Goal: Task Accomplishment & Management: Use online tool/utility

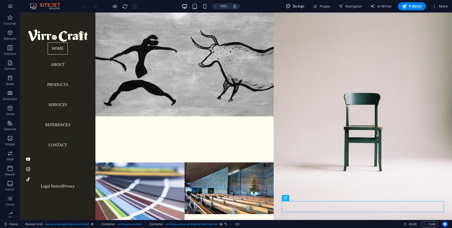
click at [300, 6] on span "Design" at bounding box center [295, 6] width 19 height 5
select select "px"
select select "300"
select select "px"
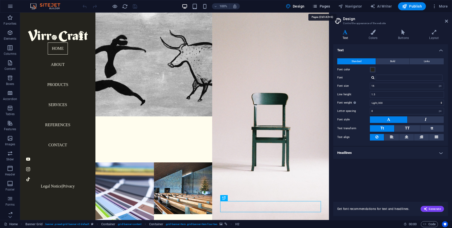
click at [321, 5] on span "Pages" at bounding box center [321, 6] width 18 height 5
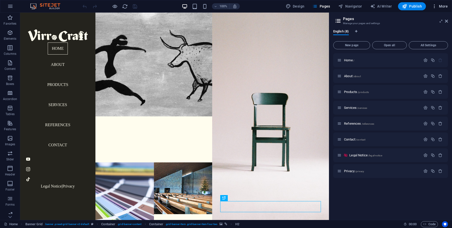
click at [441, 6] on span "More" at bounding box center [440, 6] width 16 height 5
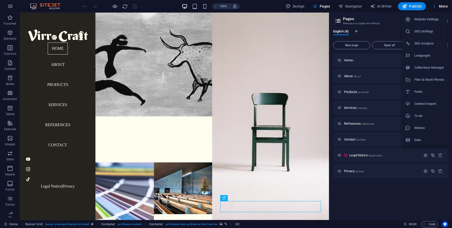
click at [427, 81] on h6 "Files & Stock Photos" at bounding box center [429, 80] width 30 height 6
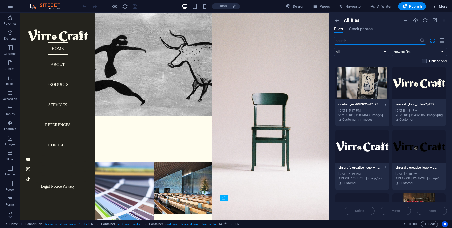
click at [442, 7] on span "More" at bounding box center [440, 6] width 16 height 5
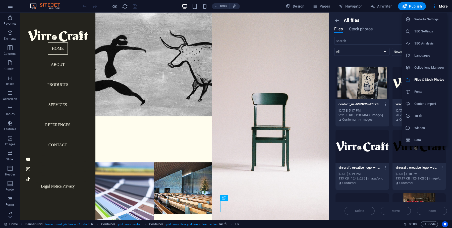
click at [419, 140] on h6 "Data" at bounding box center [429, 140] width 30 height 6
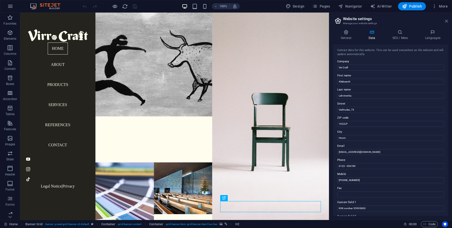
click at [446, 22] on icon at bounding box center [446, 21] width 3 height 4
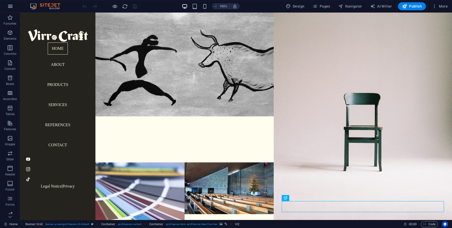
click at [14, 7] on button "button" at bounding box center [10, 6] width 12 height 12
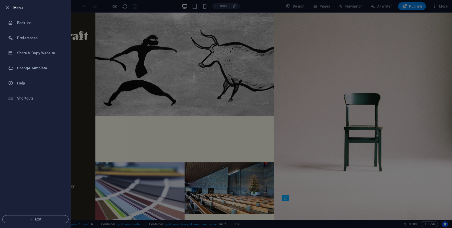
click at [10, 6] on icon "button" at bounding box center [8, 8] width 6 height 6
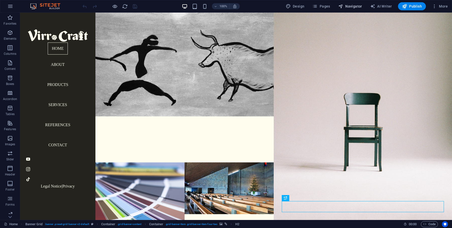
click at [355, 7] on span "Navigator" at bounding box center [350, 6] width 24 height 5
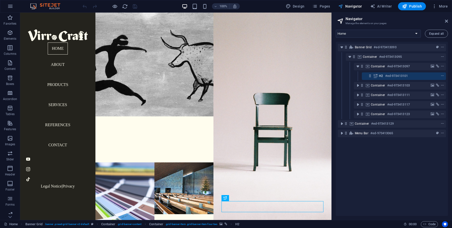
click at [355, 7] on span "Navigator" at bounding box center [350, 6] width 24 height 5
click at [440, 4] on span "More" at bounding box center [440, 6] width 16 height 5
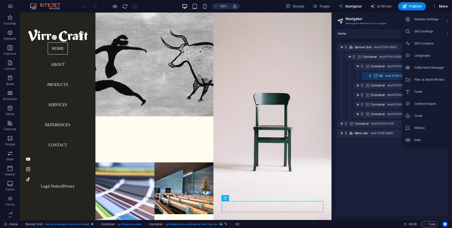
click at [425, 67] on h6 "Collections Manager" at bounding box center [429, 68] width 30 height 6
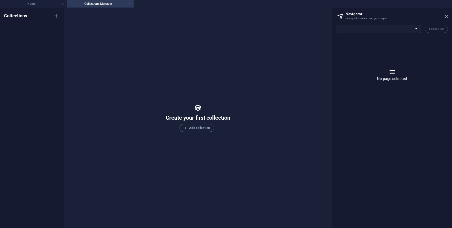
click at [129, 4] on link at bounding box center [129, 4] width 3 height 5
select select "17780711-en"
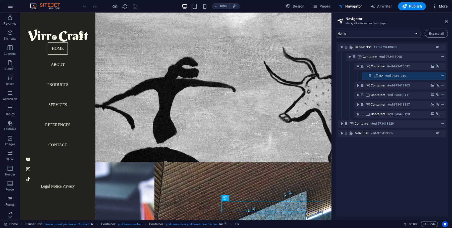
click at [443, 5] on span "More" at bounding box center [440, 6] width 16 height 5
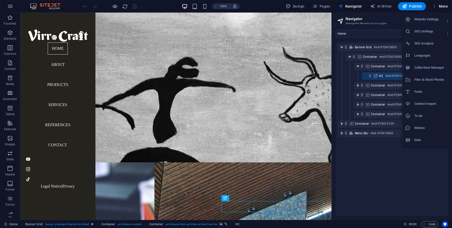
click at [430, 79] on h6 "Files & Stock Photos" at bounding box center [429, 80] width 30 height 6
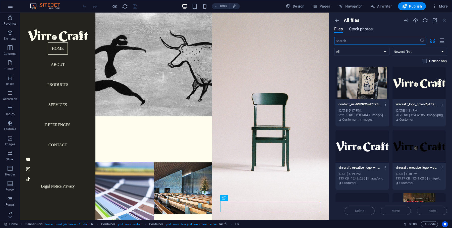
click at [356, 29] on span "Stock photos" at bounding box center [361, 29] width 24 height 6
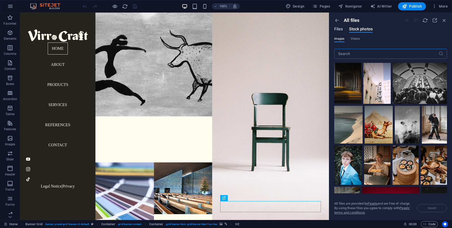
click at [338, 30] on span "Files" at bounding box center [338, 29] width 9 height 6
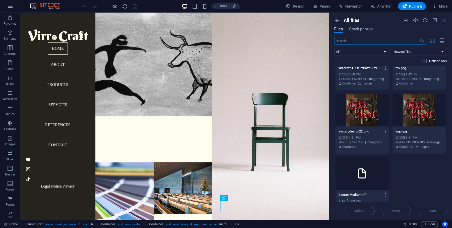
scroll to position [178, 0]
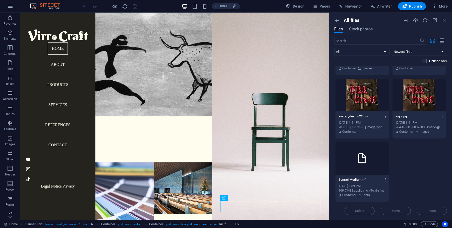
click at [413, 174] on div "contact_us-tVH3KCmE6fZ8o-VXdXl__g.jpg contact_us-tVH3KCmE6fZ8o-VXdXl__g.jpg [DA…" at bounding box center [390, 45] width 113 height 313
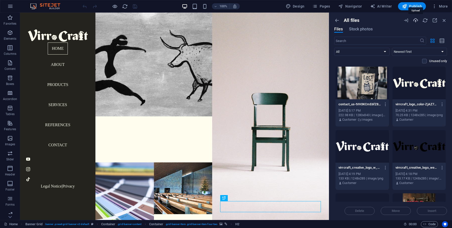
click at [414, 19] on icon "button" at bounding box center [416, 21] width 6 height 6
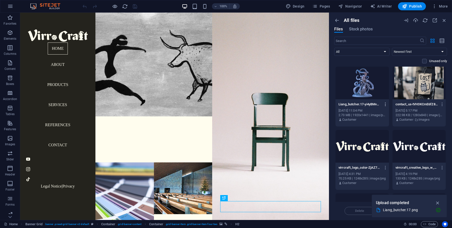
click at [385, 104] on icon "button" at bounding box center [385, 104] width 5 height 5
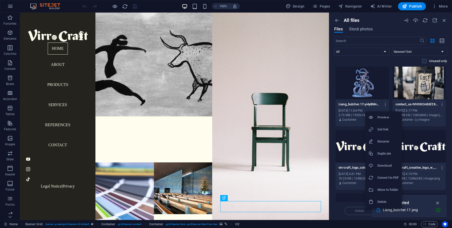
click at [384, 140] on h6 "Rename" at bounding box center [387, 141] width 21 height 6
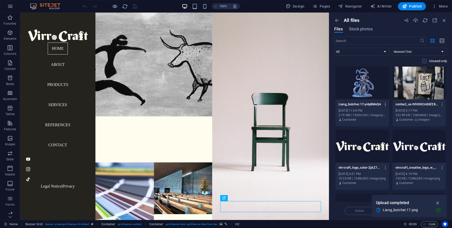
click at [386, 103] on icon "button" at bounding box center [385, 104] width 5 height 5
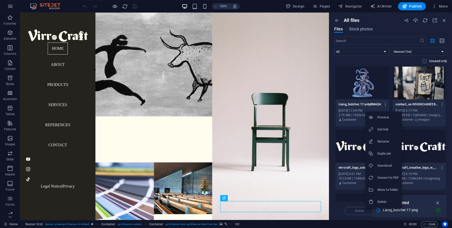
click at [388, 142] on h6 "Rename" at bounding box center [387, 141] width 21 height 6
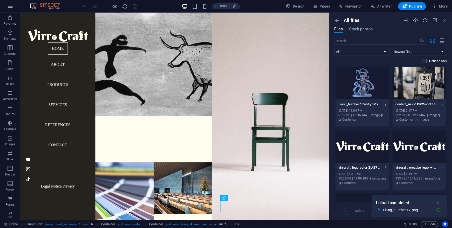
paste input
type input "Liang_dragon_butcher.png"
click at [385, 105] on icon "button" at bounding box center [385, 104] width 5 height 5
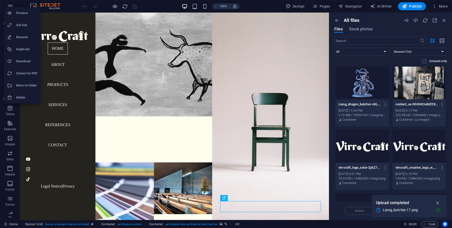
click at [385, 104] on div at bounding box center [226, 114] width 452 height 228
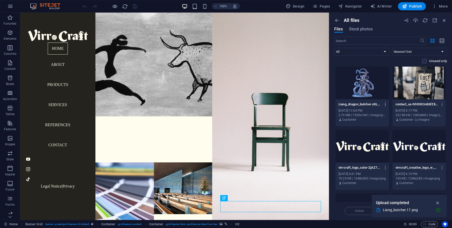
click at [386, 104] on icon "button" at bounding box center [385, 104] width 5 height 5
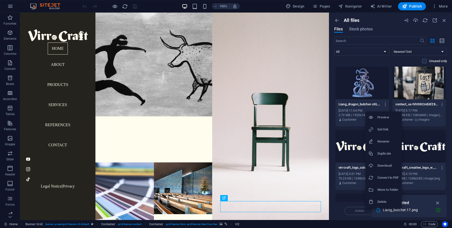
click at [382, 138] on h6 "Rename" at bounding box center [387, 141] width 21 height 6
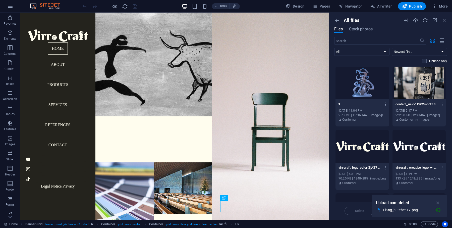
paste input ".png"
type input "Liang_dragon_butcher.png.png"
click at [385, 103] on icon "button" at bounding box center [385, 104] width 5 height 5
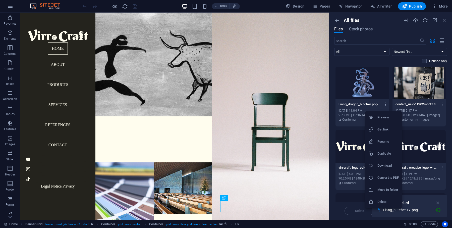
click at [383, 141] on h6 "Rename" at bounding box center [387, 141] width 21 height 6
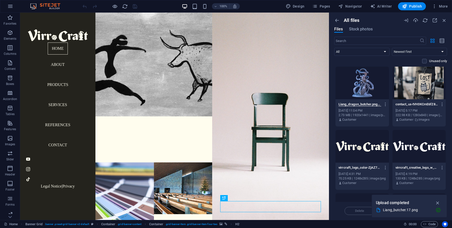
scroll to position [0, 43]
paste input
type input "Liang_dragon_butcher.png"
click at [385, 105] on icon "button" at bounding box center [385, 104] width 5 height 5
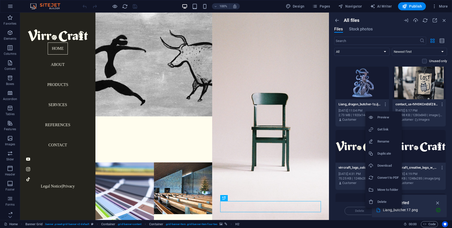
click at [383, 128] on h6 "Get link" at bounding box center [387, 129] width 21 height 6
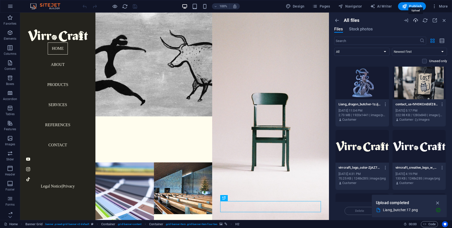
click at [415, 21] on icon "button" at bounding box center [416, 21] width 6 height 6
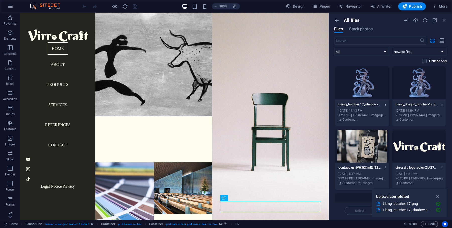
click at [386, 104] on icon "button" at bounding box center [385, 104] width 5 height 5
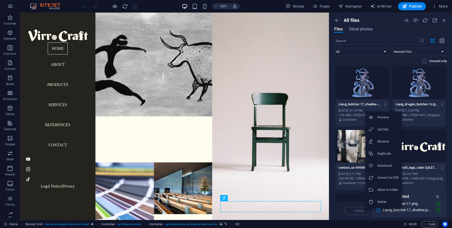
click at [383, 129] on h6 "Get link" at bounding box center [387, 129] width 21 height 6
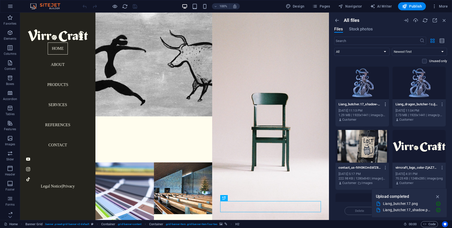
click at [385, 106] on icon "button" at bounding box center [385, 104] width 5 height 5
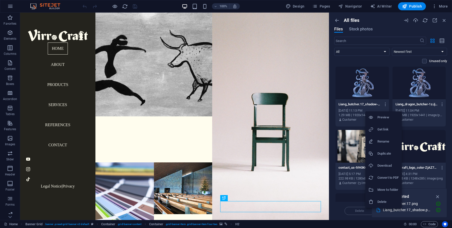
click at [378, 199] on h6 "Delete" at bounding box center [387, 202] width 21 height 6
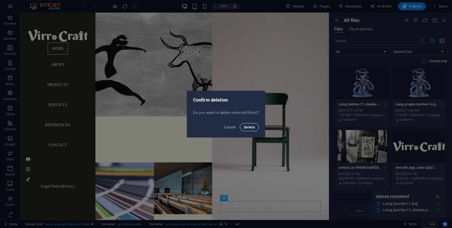
click at [249, 127] on span "Delete" at bounding box center [249, 127] width 11 height 4
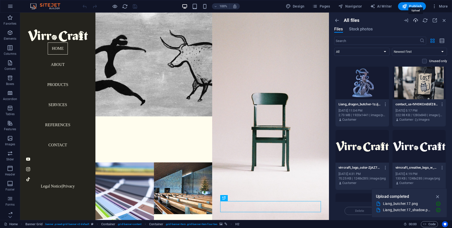
click at [416, 19] on icon "button" at bounding box center [416, 21] width 6 height 6
click at [438, 196] on icon "button" at bounding box center [438, 197] width 6 height 6
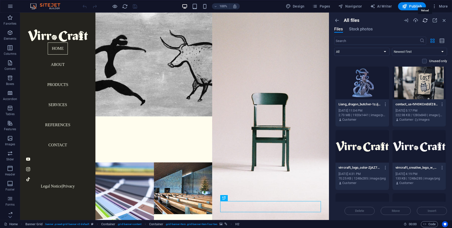
click at [425, 19] on icon "button" at bounding box center [425, 21] width 6 height 6
click at [417, 19] on icon "button" at bounding box center [416, 21] width 6 height 6
click at [443, 6] on span "More" at bounding box center [440, 6] width 16 height 5
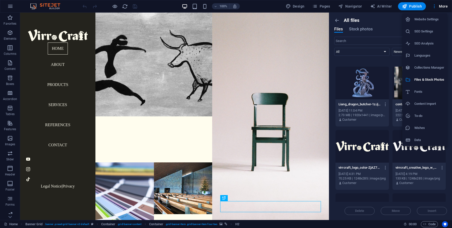
click at [443, 6] on div at bounding box center [226, 114] width 452 height 228
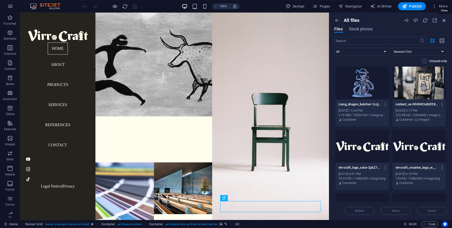
click at [445, 22] on icon "button" at bounding box center [444, 21] width 6 height 6
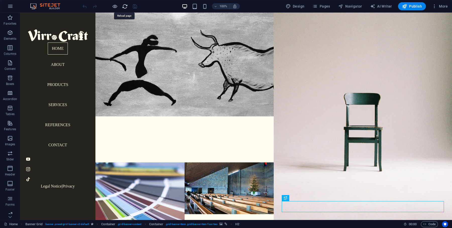
click at [124, 7] on icon "reload" at bounding box center [125, 7] width 6 height 6
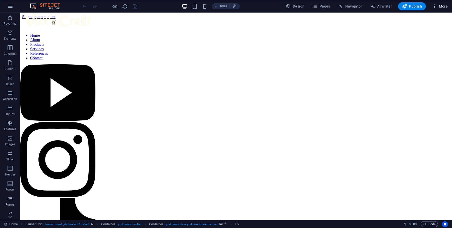
click at [445, 5] on span "More" at bounding box center [440, 6] width 16 height 5
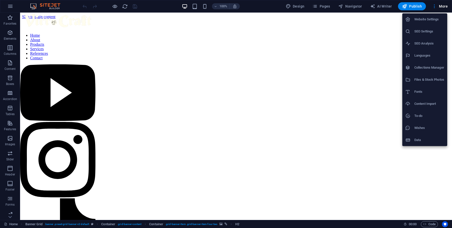
click at [426, 79] on h6 "Files & Stock Photos" at bounding box center [429, 80] width 30 height 6
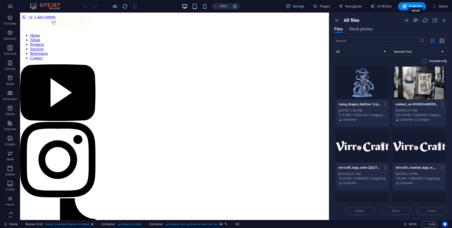
click at [417, 20] on icon "button" at bounding box center [416, 21] width 6 height 6
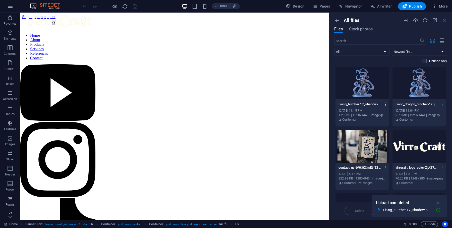
click at [385, 105] on icon "button" at bounding box center [385, 104] width 5 height 5
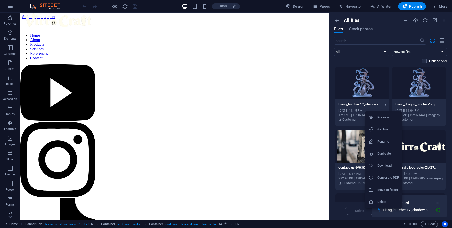
click at [386, 129] on h6 "Get link" at bounding box center [387, 129] width 21 height 6
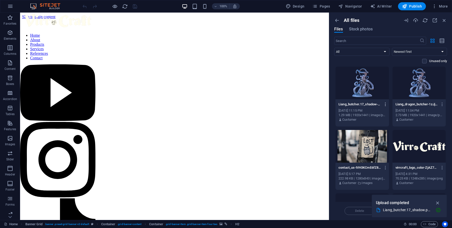
click at [385, 105] on icon "button" at bounding box center [385, 104] width 5 height 5
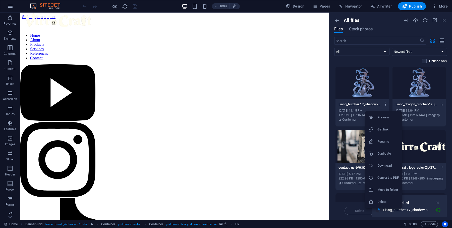
click at [379, 198] on li "Delete" at bounding box center [383, 202] width 36 height 12
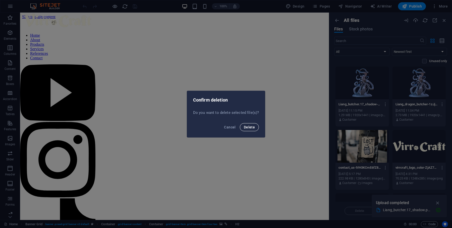
click at [253, 129] on span "Delete" at bounding box center [249, 127] width 11 height 4
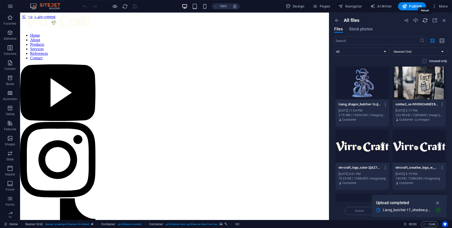
click at [424, 20] on icon "button" at bounding box center [425, 21] width 6 height 6
click at [439, 202] on icon "button" at bounding box center [438, 203] width 6 height 6
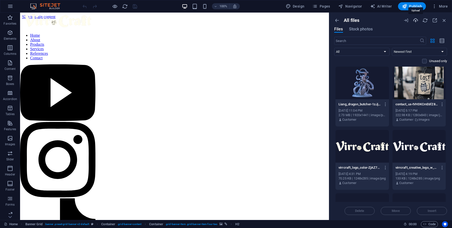
click at [415, 20] on icon "button" at bounding box center [416, 21] width 6 height 6
click at [416, 21] on icon "button" at bounding box center [416, 21] width 6 height 6
click at [445, 21] on icon "button" at bounding box center [444, 21] width 6 height 6
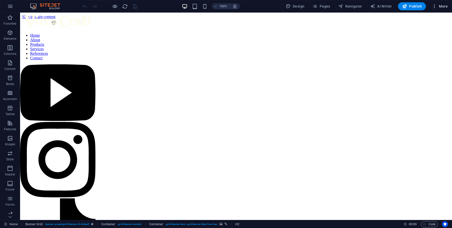
click at [445, 8] on span "More" at bounding box center [440, 6] width 16 height 5
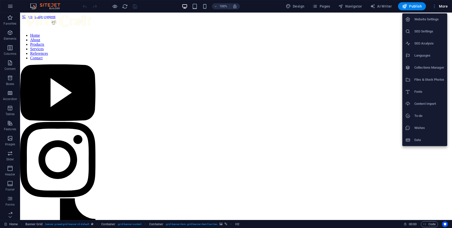
click at [424, 80] on h6 "Files & Stock Photos" at bounding box center [429, 80] width 30 height 6
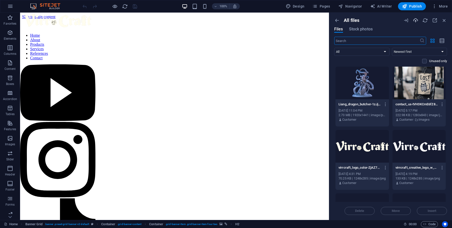
click at [414, 20] on icon "button" at bounding box center [416, 21] width 6 height 6
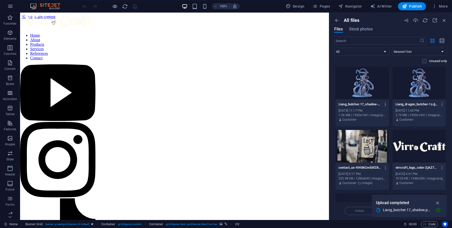
click at [385, 104] on icon "button" at bounding box center [385, 104] width 5 height 5
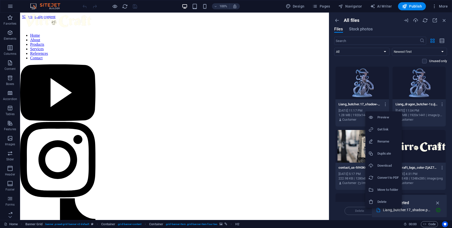
click at [387, 129] on h6 "Get link" at bounding box center [387, 129] width 21 height 6
